Goal: Task Accomplishment & Management: Use online tool/utility

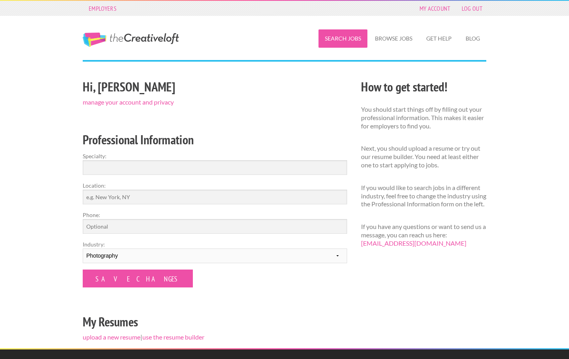
click at [346, 41] on link "Search Jobs" at bounding box center [342, 38] width 49 height 18
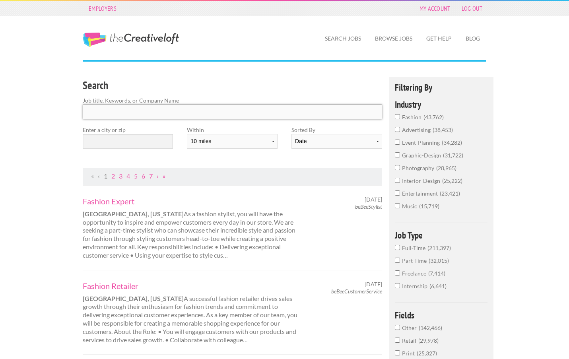
click at [192, 114] on input "Search" at bounding box center [232, 112] width 299 height 15
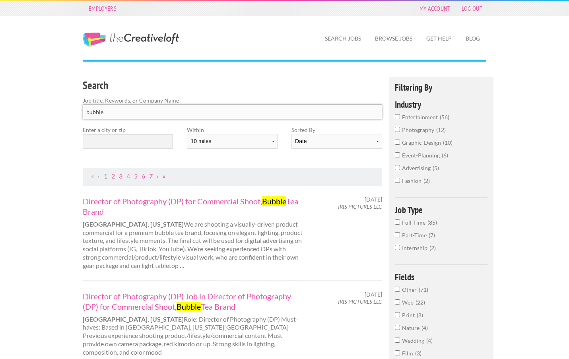
type input "bubble"
click button "submit" at bounding box center [0, 0] width 0 height 0
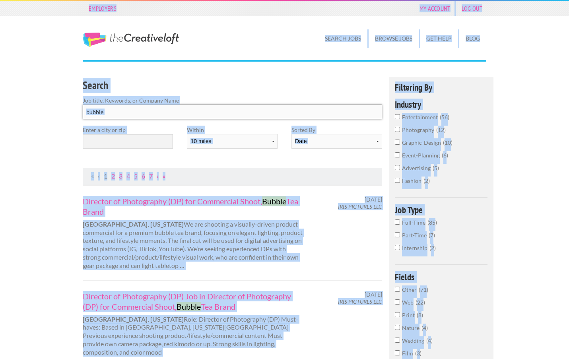
click at [134, 115] on input "bubble" at bounding box center [232, 112] width 299 height 15
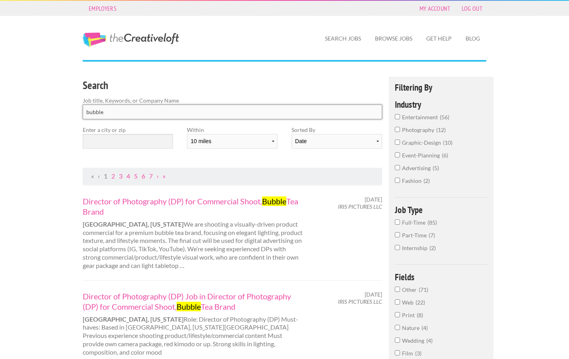
drag, startPoint x: 134, startPoint y: 112, endPoint x: 71, endPoint y: 108, distance: 63.3
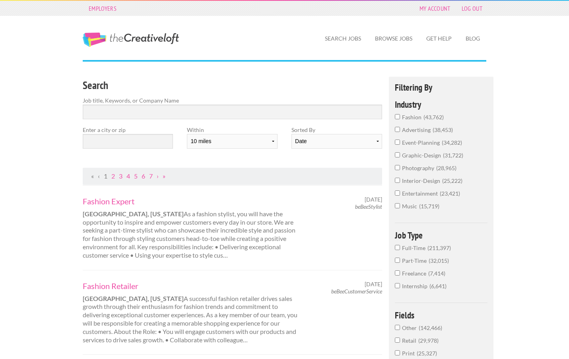
click at [97, 135] on input "text" at bounding box center [128, 141] width 90 height 15
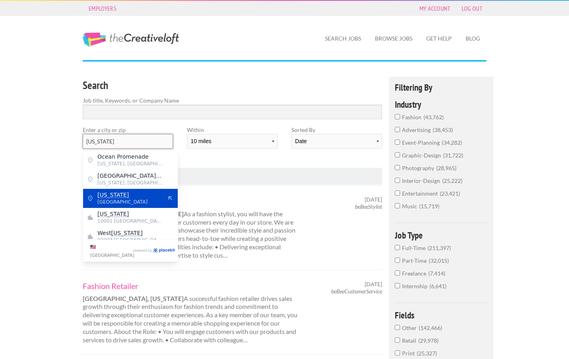
type input "[US_STATE]"
click at [104, 196] on mark "[US_STATE]" at bounding box center [112, 195] width 31 height 6
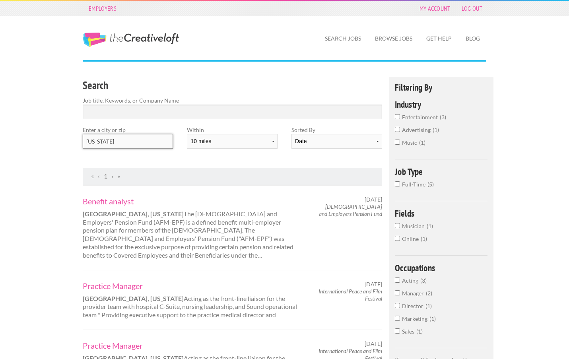
click at [117, 141] on input "[US_STATE]" at bounding box center [128, 141] width 90 height 15
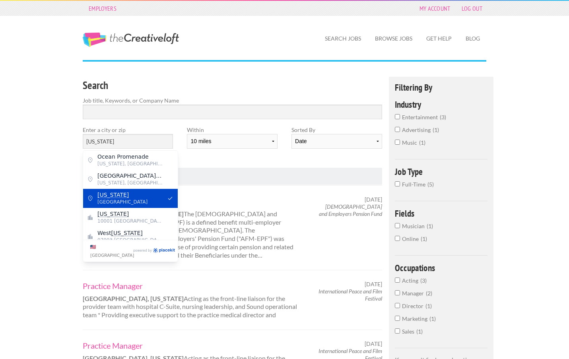
click at [110, 192] on mark "[US_STATE]" at bounding box center [112, 195] width 31 height 6
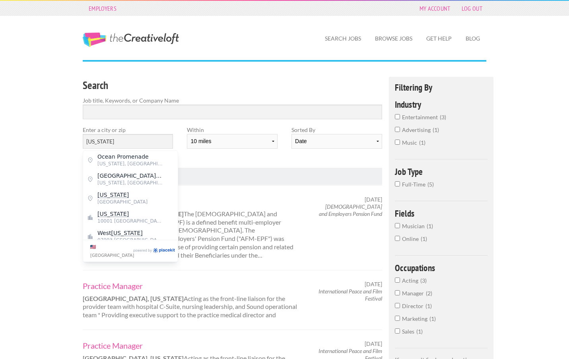
click at [27, 171] on div "Employers My Account Log Out The Creative Loft Search Jobs Browse Jobs Get Help…" at bounding box center [284, 365] width 569 height 730
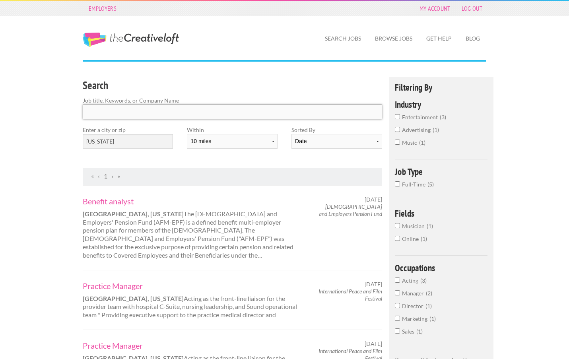
click at [116, 114] on input "Search" at bounding box center [232, 112] width 299 height 15
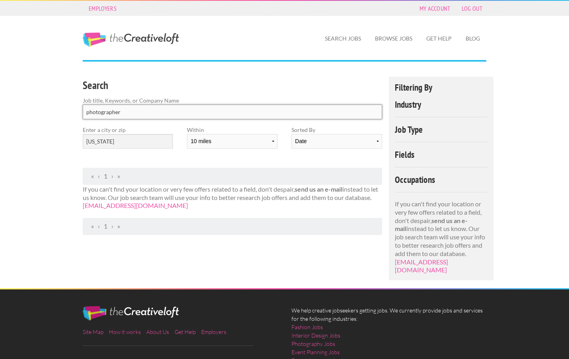
type input "photographer"
click button "submit" at bounding box center [0, 0] width 0 height 0
click at [216, 139] on select "10 miles 20 miles 50 miles 100 miles 200 miles 300 miles 400 miles 500 miles" at bounding box center [232, 141] width 90 height 15
select select "100"
click at [187, 134] on select "10 miles 20 miles 50 miles 100 miles 200 miles 300 miles 400 miles 500 miles" at bounding box center [232, 141] width 90 height 15
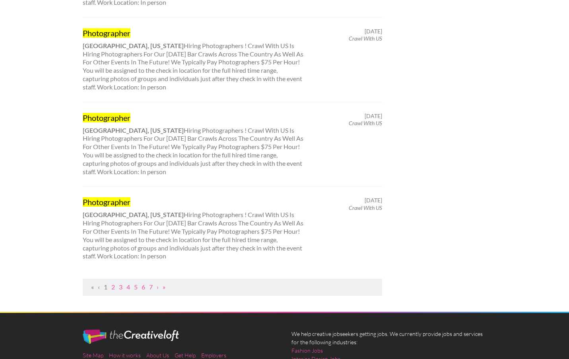
scroll to position [747, 0]
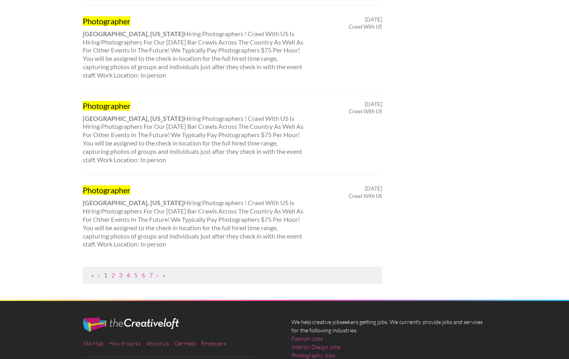
click at [115, 271] on ul "« ‹ 1 2 3 4 5 6 7 › »" at bounding box center [232, 275] width 290 height 8
click at [112, 271] on link "2" at bounding box center [113, 275] width 4 height 8
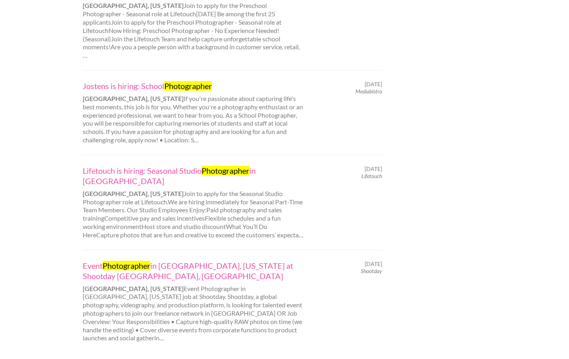
scroll to position [731, 0]
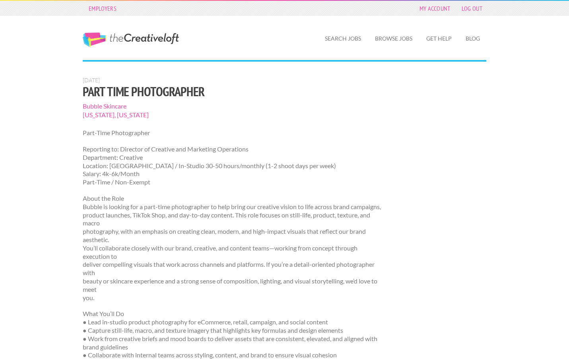
click at [160, 179] on p "Reporting to: Director of Creative and Marketing Operations Department: Creativ…" at bounding box center [232, 165] width 299 height 41
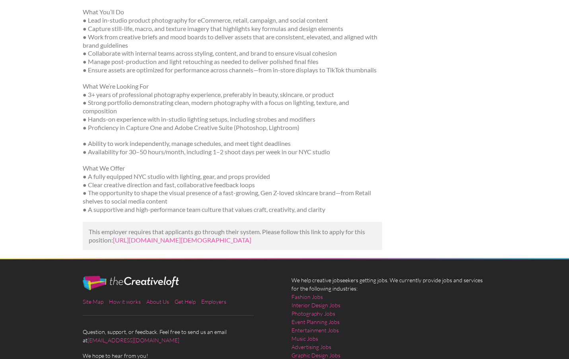
scroll to position [302, 0]
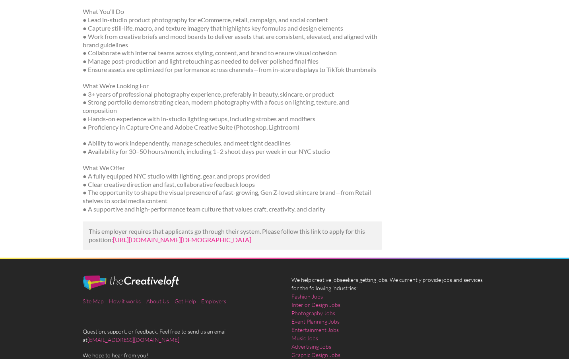
click at [167, 243] on link "https://builtin.com/job/part-time-photographer/6702070?utm_campaign=google_jobs…" at bounding box center [182, 240] width 138 height 8
